Goal: Find specific page/section: Find specific page/section

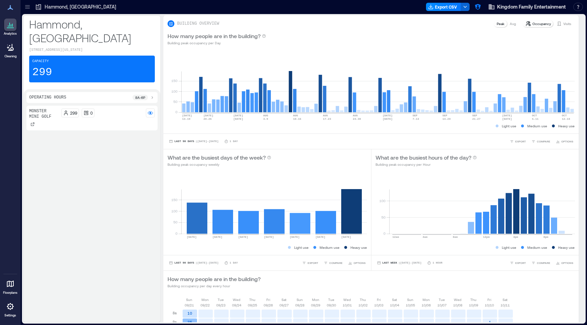
click at [11, 48] on icon at bounding box center [10, 47] width 5 height 7
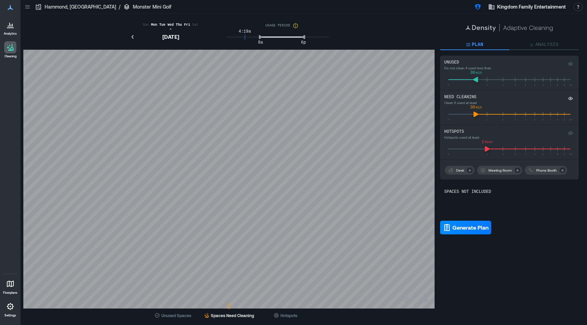
click at [10, 26] on icon at bounding box center [9, 25] width 1 height 4
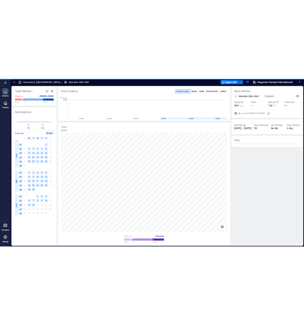
scroll to position [0, 234]
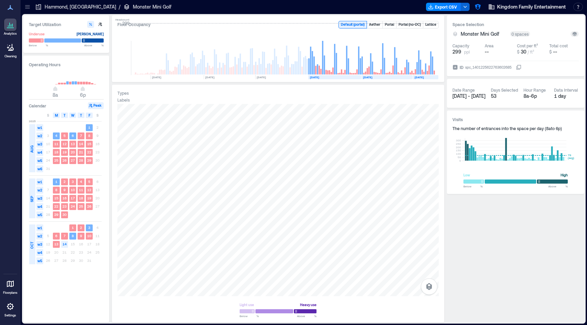
click at [12, 287] on icon at bounding box center [10, 284] width 8 height 8
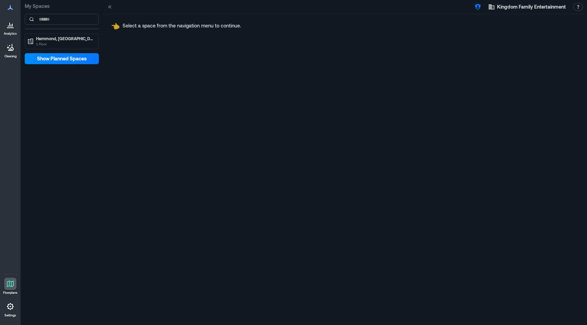
click at [10, 30] on div at bounding box center [10, 25] width 12 height 12
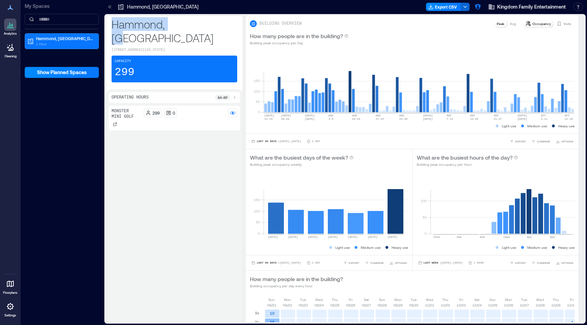
drag, startPoint x: 113, startPoint y: 24, endPoint x: 184, endPoint y: 25, distance: 71.1
click at [184, 25] on p "Hammond, [GEOGRAPHIC_DATA]" at bounding box center [175, 30] width 126 height 27
click at [163, 28] on p "Hammond, [GEOGRAPHIC_DATA]" at bounding box center [175, 30] width 126 height 27
click at [145, 27] on p "Hammond, [GEOGRAPHIC_DATA]" at bounding box center [175, 30] width 126 height 27
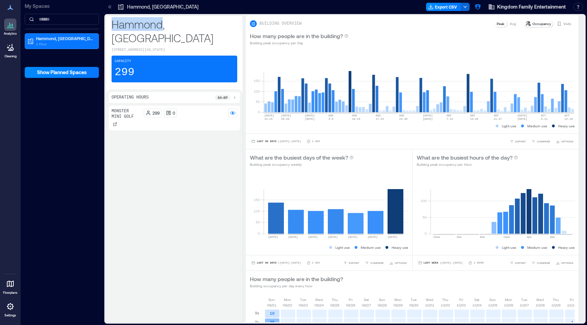
click at [145, 27] on p "Hammond, [GEOGRAPHIC_DATA]" at bounding box center [175, 30] width 126 height 27
copy p "[PERSON_NAME]"
click at [134, 164] on div "Monster Mini Golf 299 0" at bounding box center [174, 213] width 131 height 214
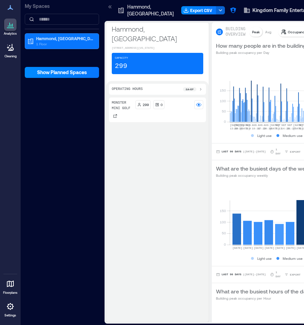
click at [144, 28] on p "Hammond, [GEOGRAPHIC_DATA]" at bounding box center [157, 33] width 91 height 19
